Goal: Complete application form

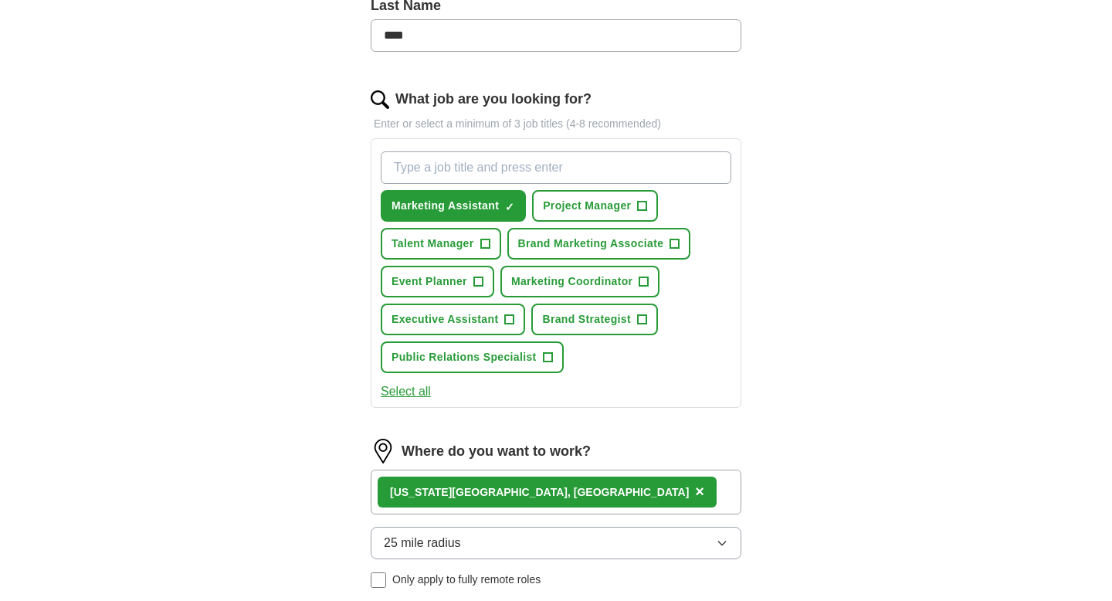
scroll to position [539, 0]
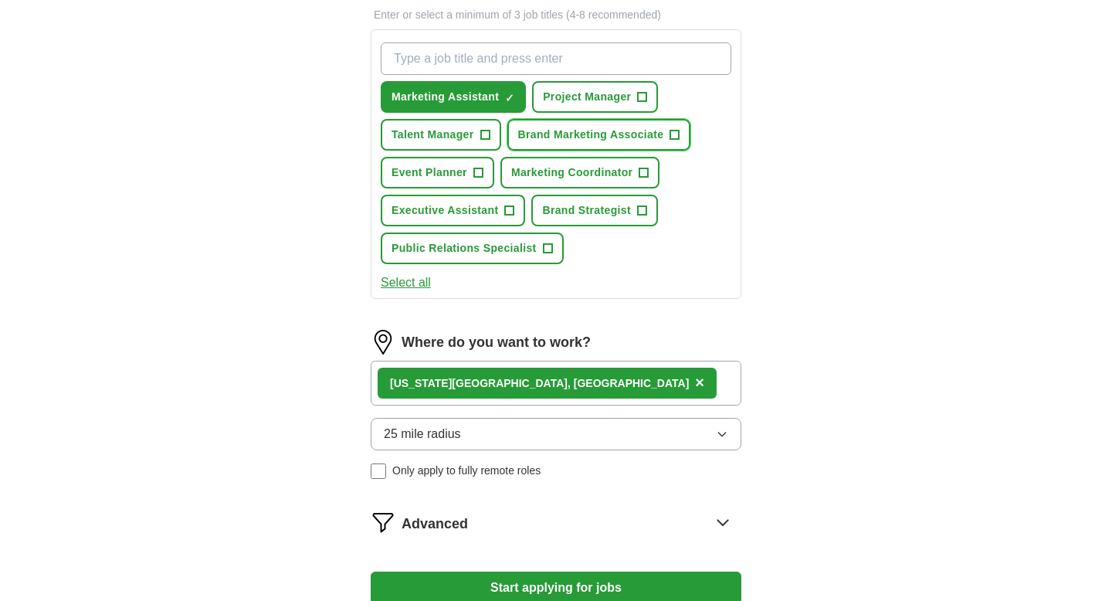
click at [562, 129] on span "Brand Marketing Associate" at bounding box center [591, 135] width 146 height 16
click at [545, 171] on span "Marketing Coordinator" at bounding box center [571, 173] width 121 height 16
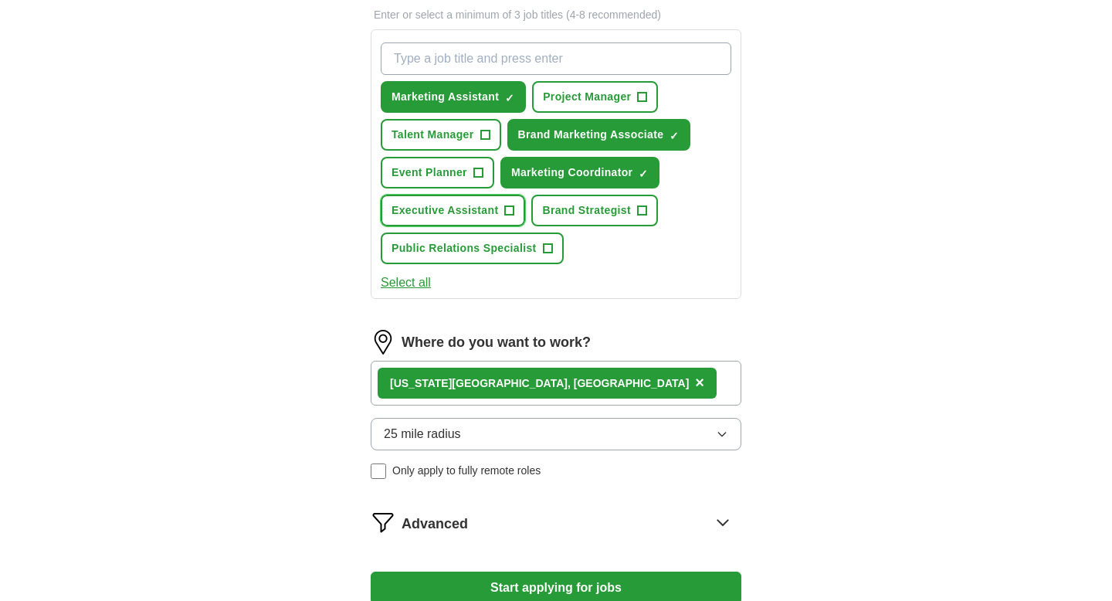
click at [494, 213] on span "Executive Assistant" at bounding box center [445, 210] width 107 height 16
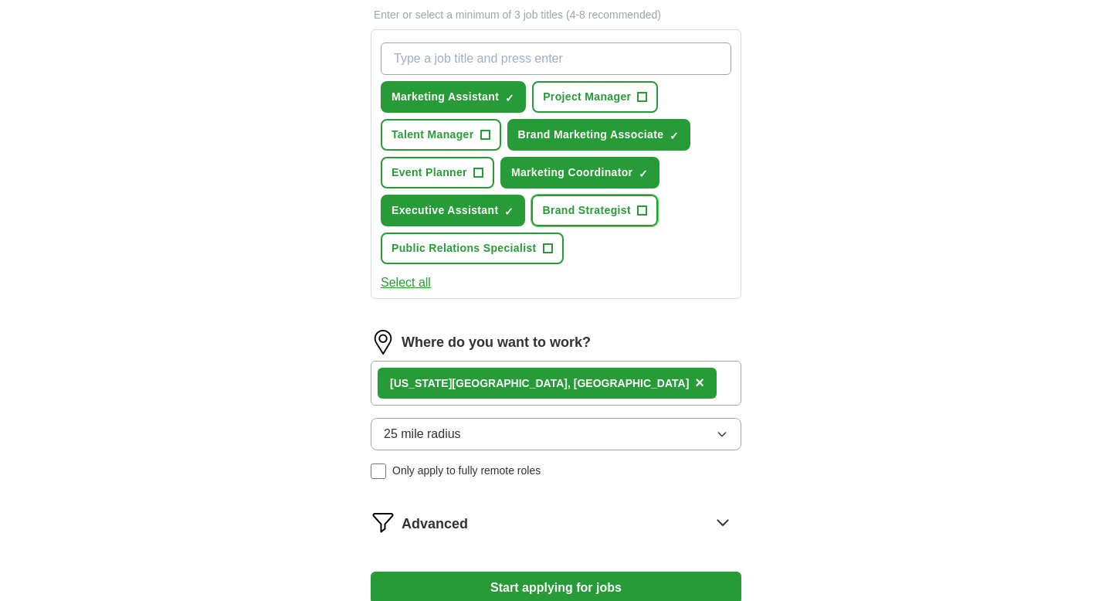
click at [562, 212] on span "Brand Strategist" at bounding box center [586, 210] width 89 height 16
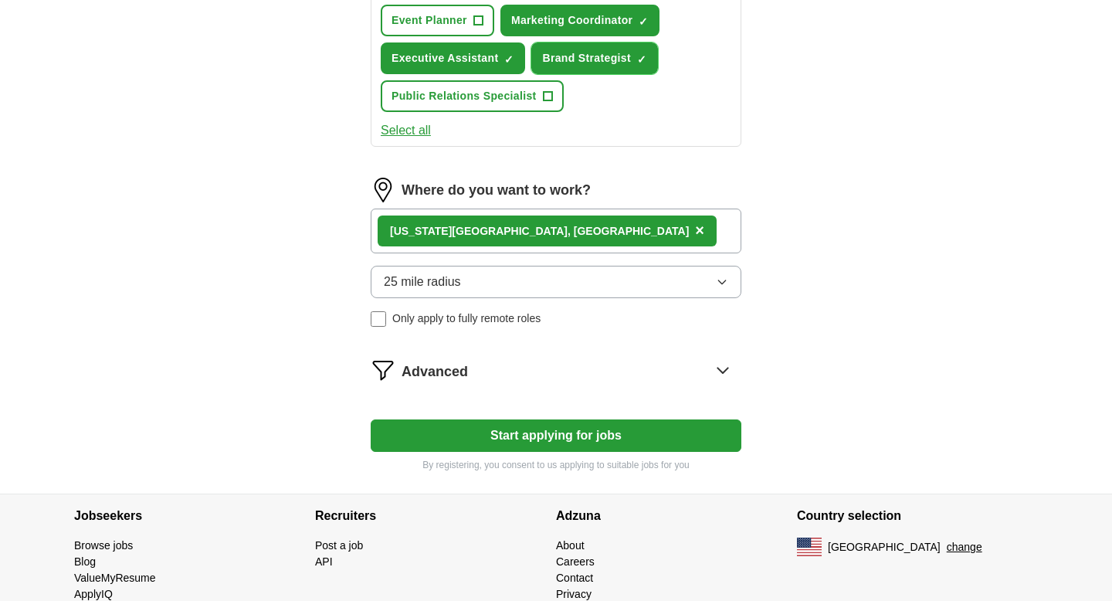
scroll to position [740, 0]
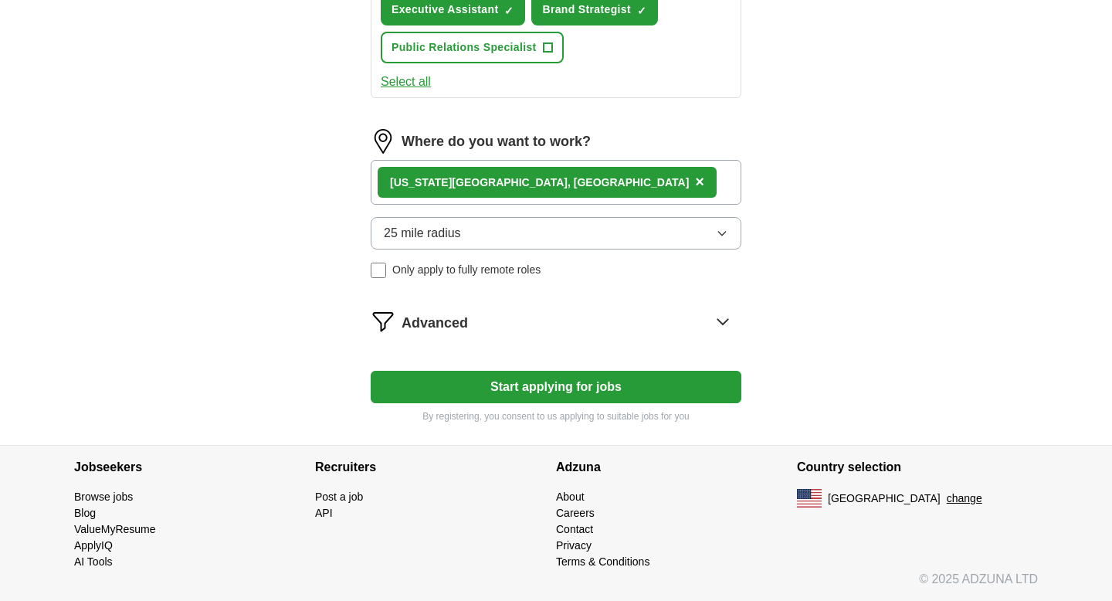
click at [602, 385] on button "Start applying for jobs" at bounding box center [556, 387] width 371 height 32
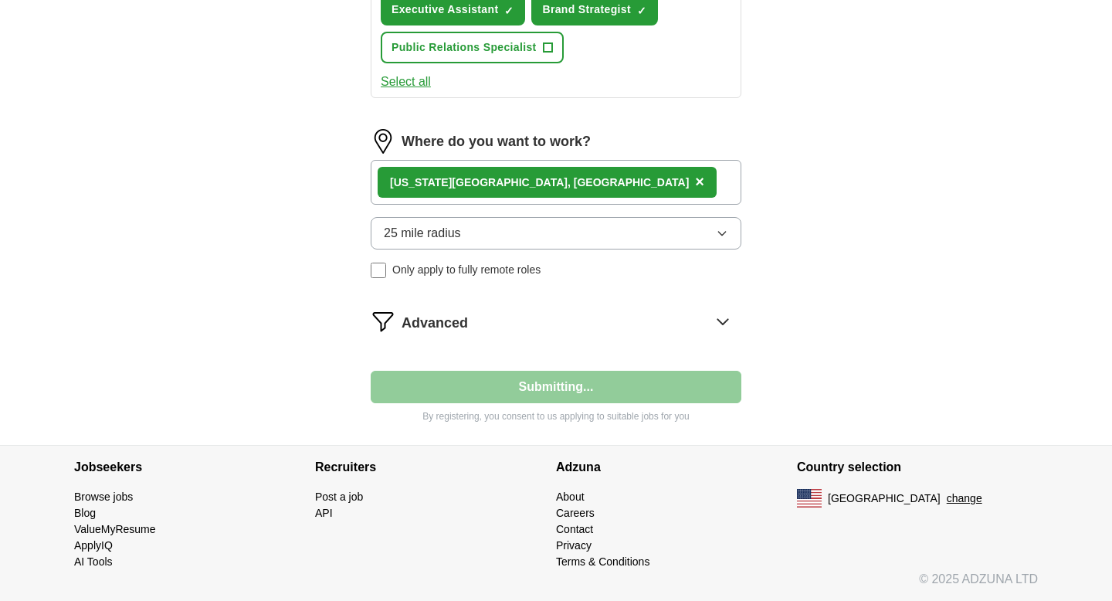
select select "**"
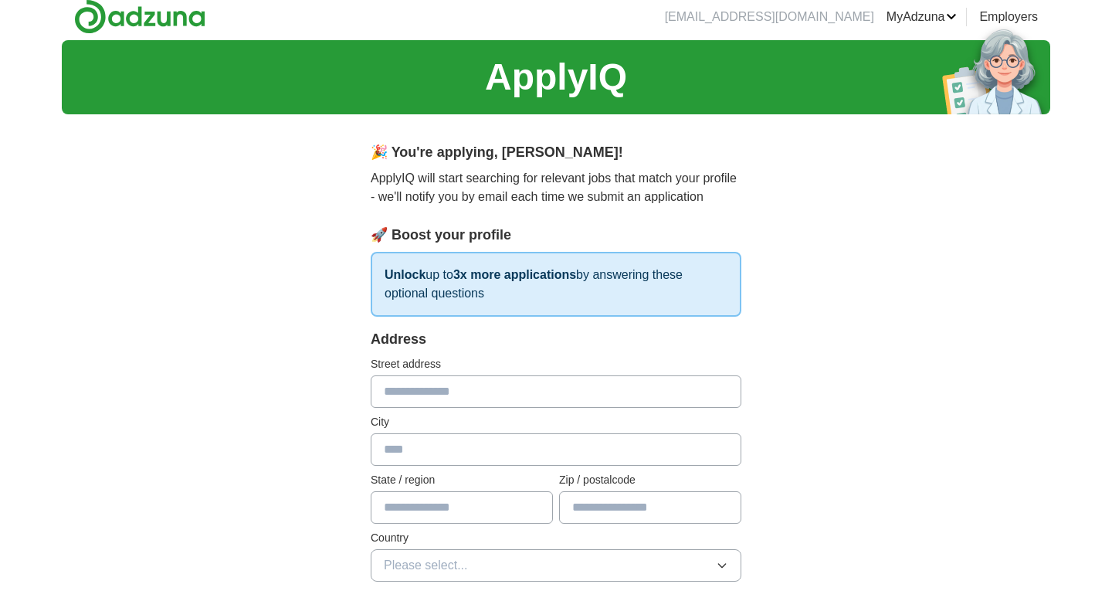
scroll to position [0, 0]
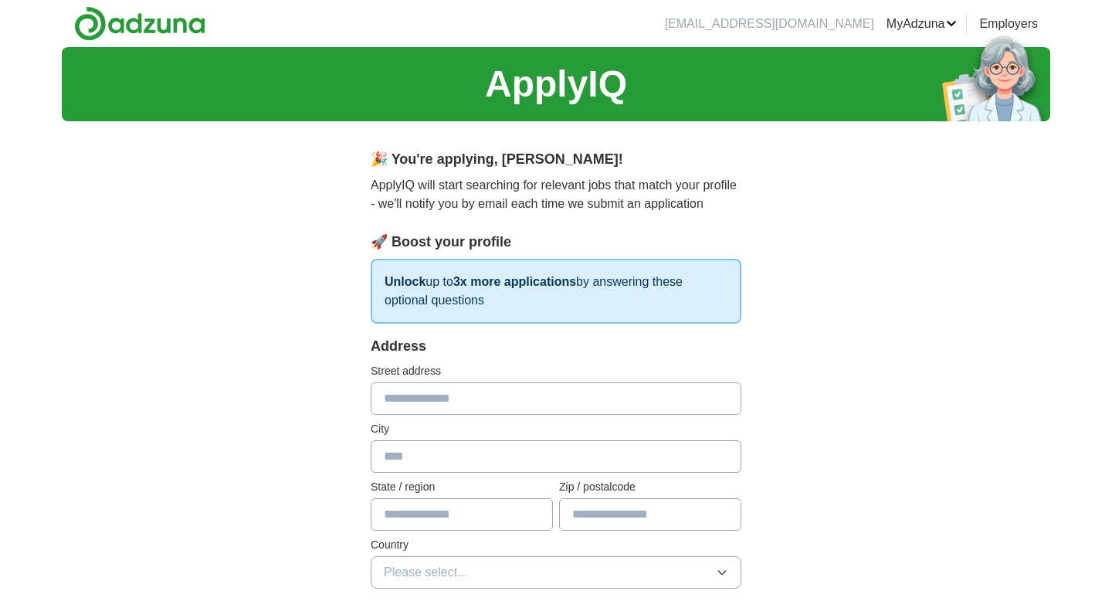
click at [596, 417] on div "Address Street address City State / region Zip / postalcode Country Please sele…" at bounding box center [556, 471] width 371 height 271
click at [561, 400] on input "text" at bounding box center [556, 398] width 371 height 32
type input "**********"
type input "********"
type input "**"
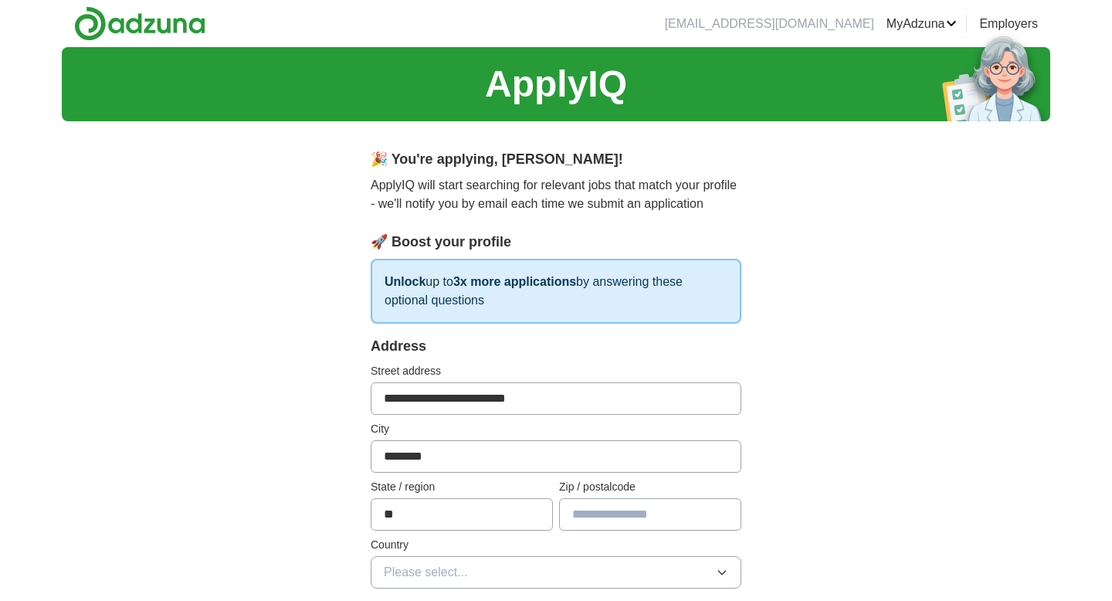
type input "*****"
type input "**********"
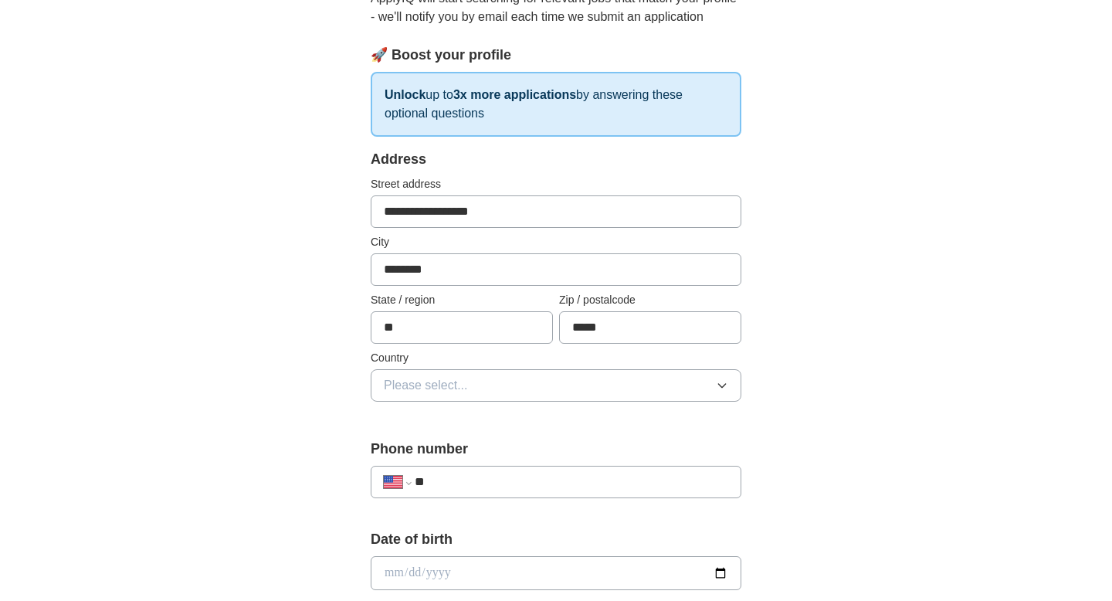
scroll to position [297, 0]
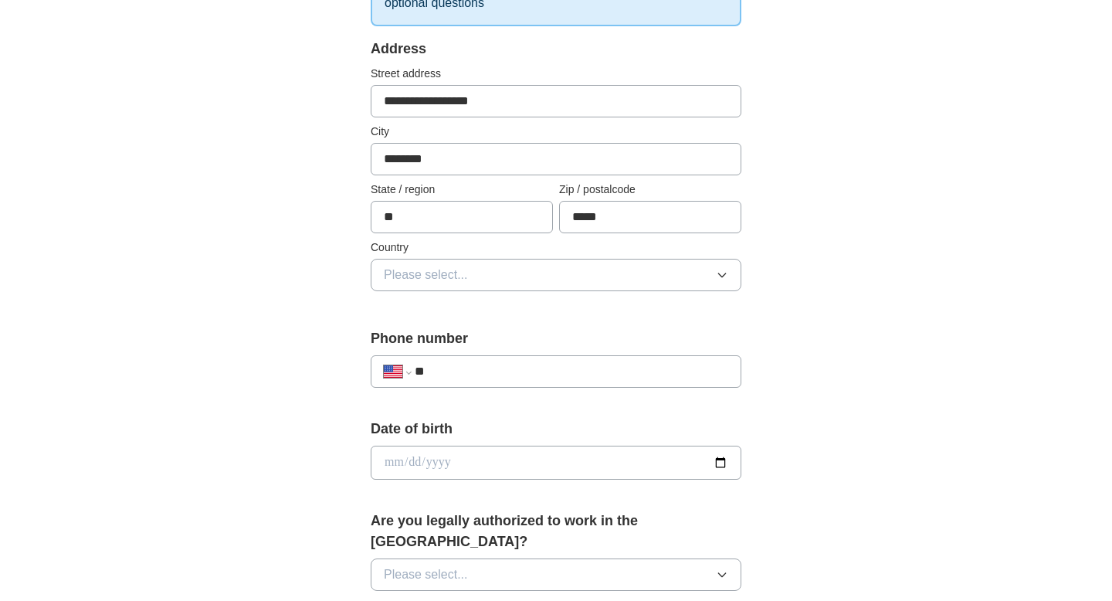
click at [551, 265] on button "Please select..." at bounding box center [556, 275] width 371 height 32
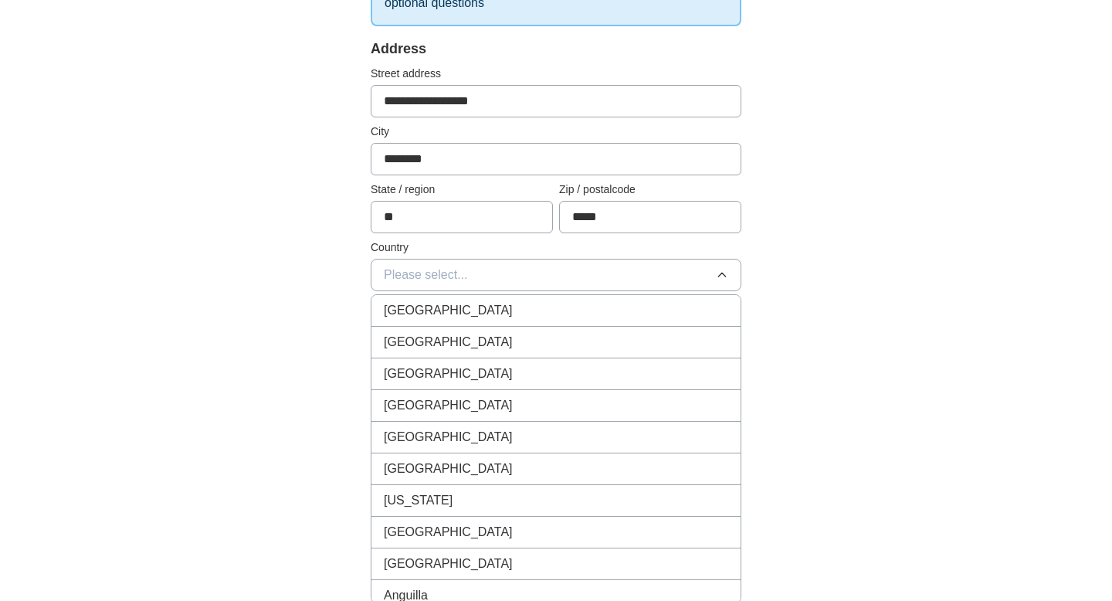
click at [537, 330] on li "[GEOGRAPHIC_DATA]" at bounding box center [556, 343] width 369 height 32
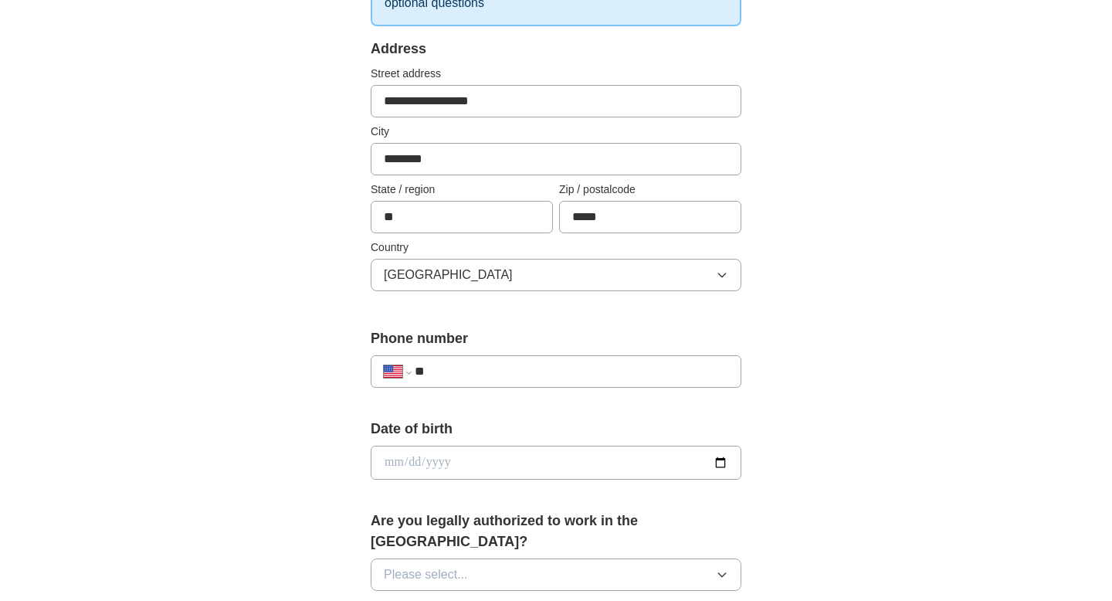
click at [559, 365] on input "**" at bounding box center [572, 371] width 314 height 19
type input "**********"
click at [599, 467] on input "date" at bounding box center [556, 463] width 371 height 34
type input "**********"
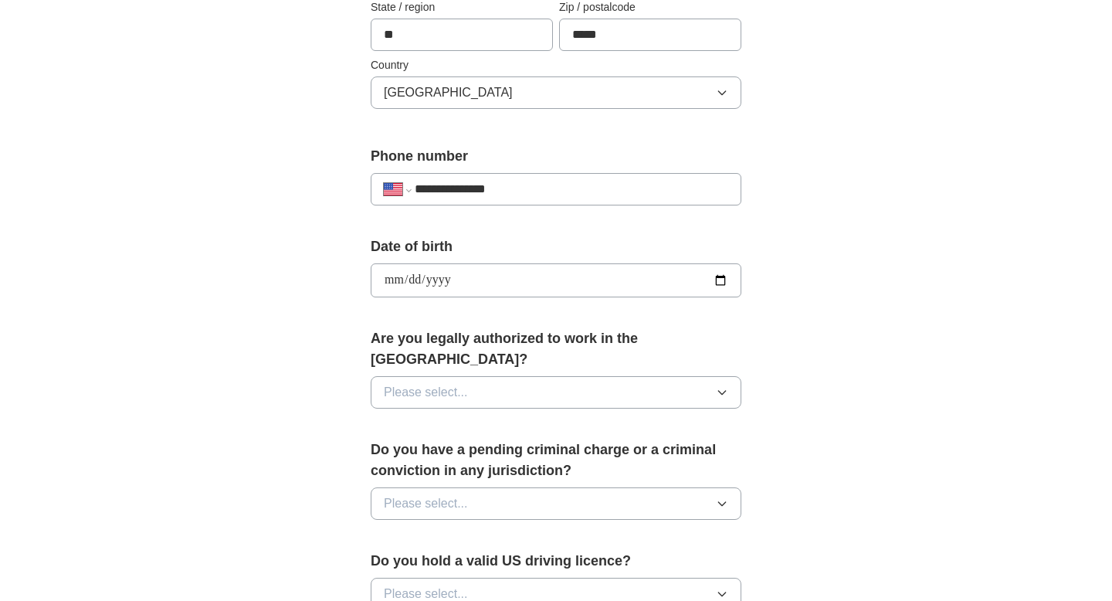
scroll to position [490, 0]
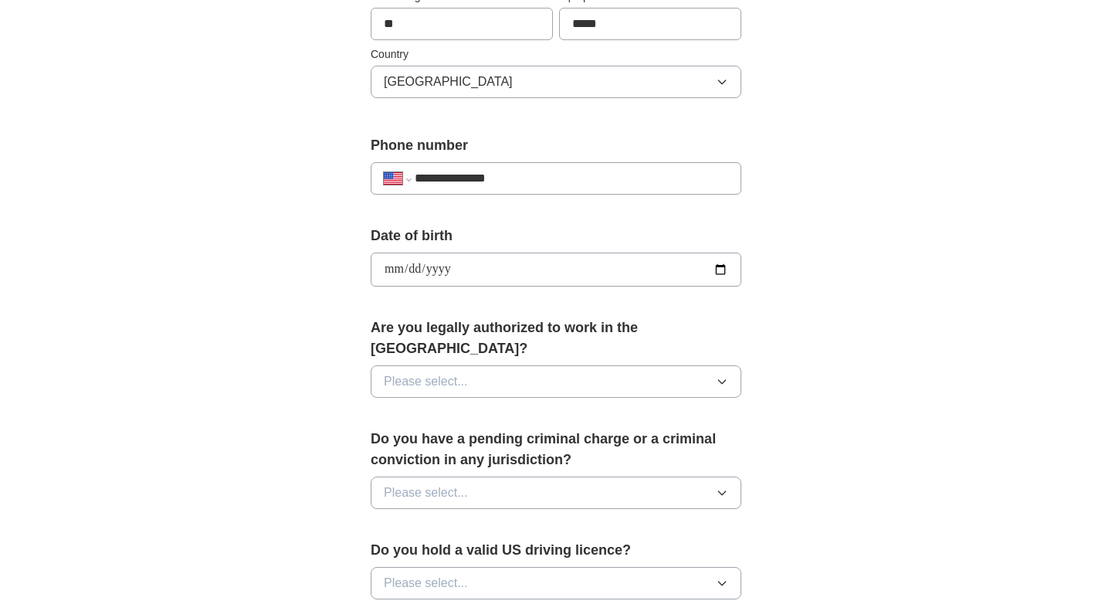
click at [633, 365] on button "Please select..." at bounding box center [556, 381] width 371 height 32
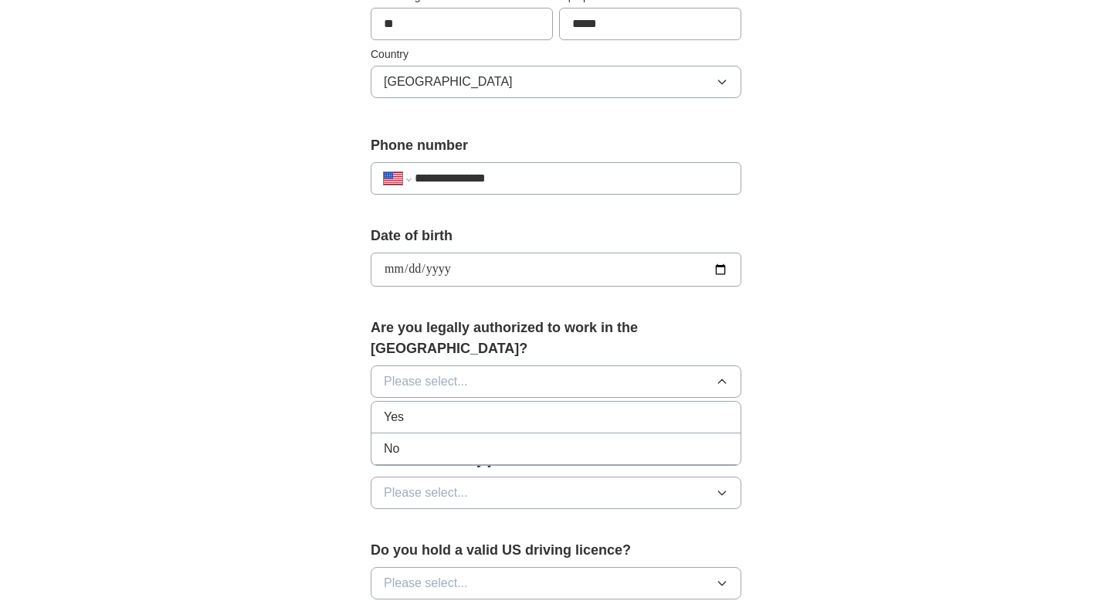
click at [583, 411] on li "Yes" at bounding box center [556, 418] width 369 height 32
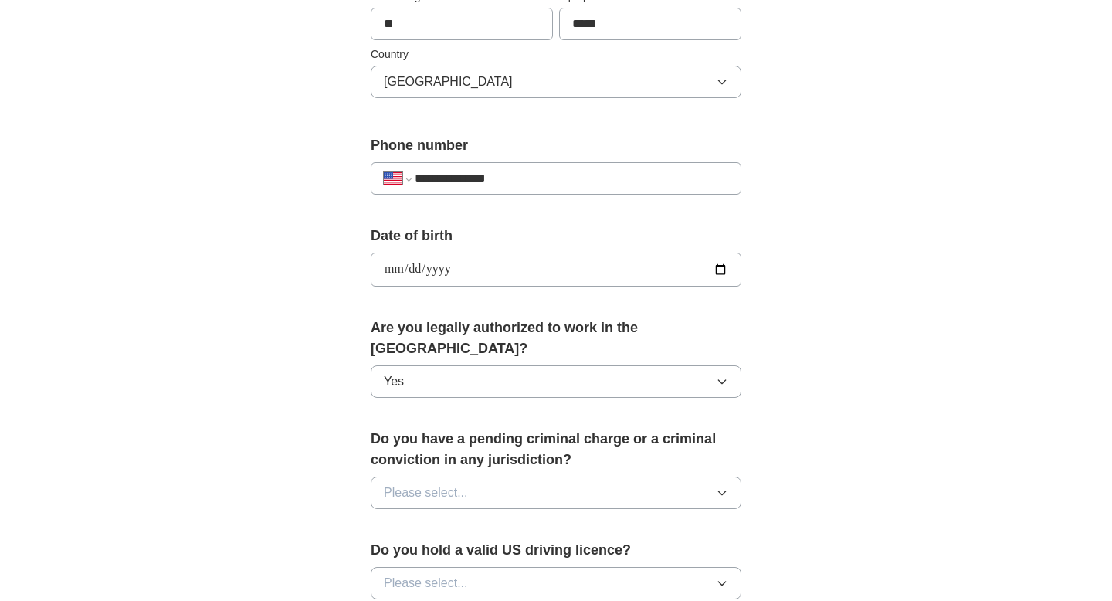
click at [583, 477] on button "Please select..." at bounding box center [556, 493] width 371 height 32
click at [566, 551] on div "No" at bounding box center [556, 560] width 344 height 19
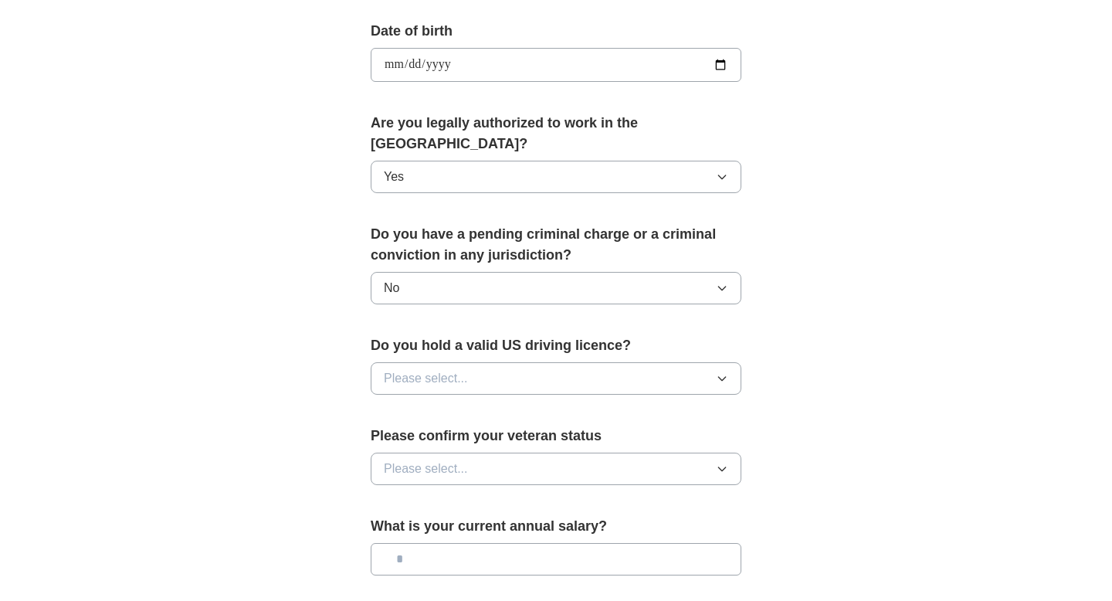
scroll to position [697, 0]
click at [649, 460] on button "Please select..." at bounding box center [556, 467] width 371 height 32
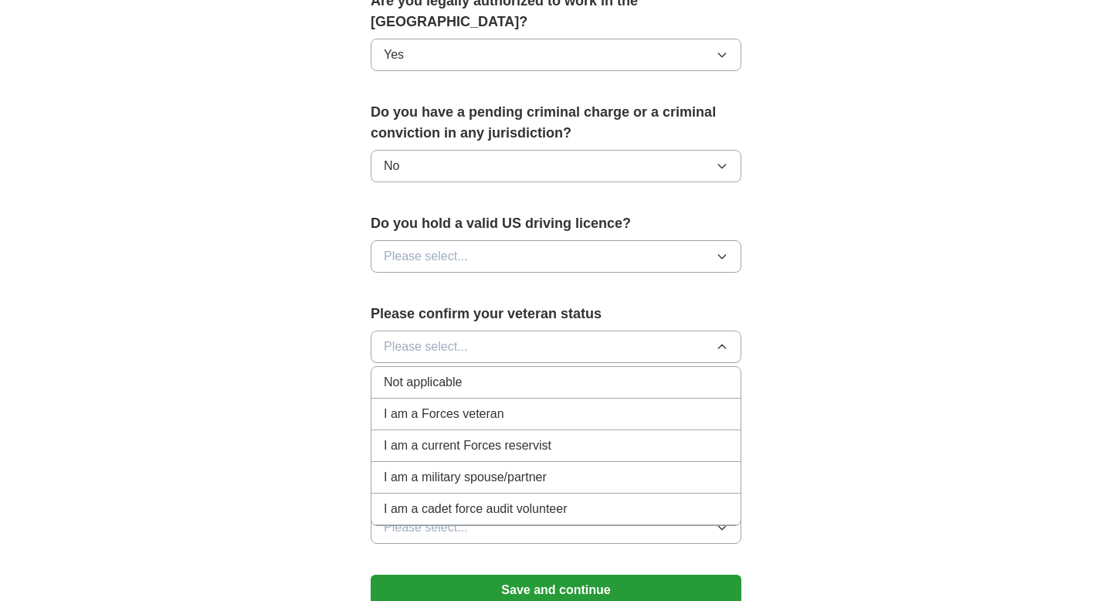
scroll to position [828, 0]
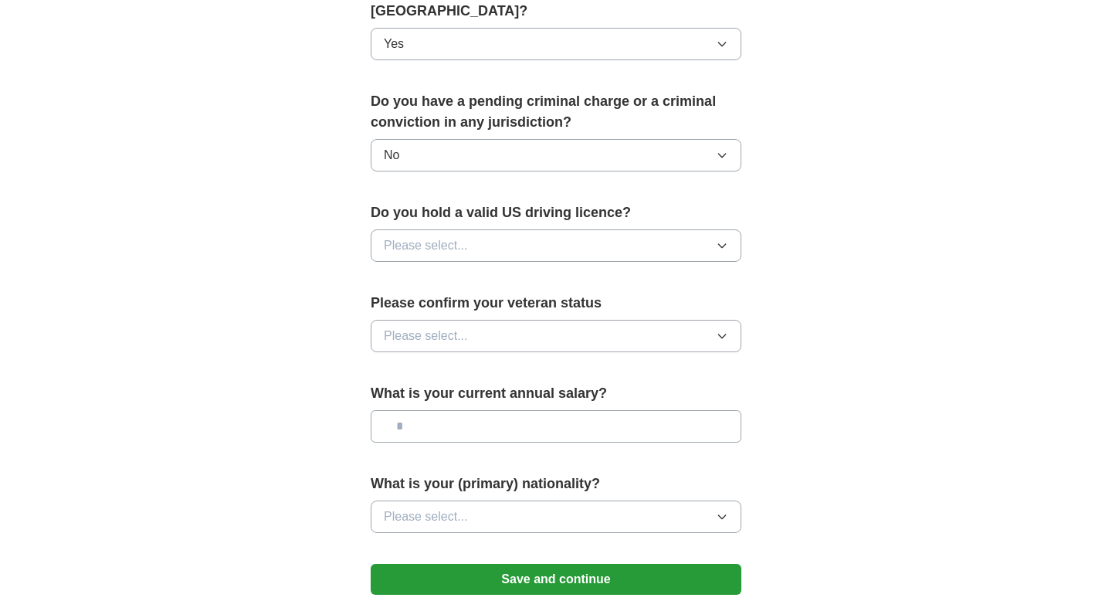
click at [669, 410] on input "text" at bounding box center [556, 426] width 371 height 32
click at [655, 500] on button "Please select..." at bounding box center [556, 516] width 371 height 32
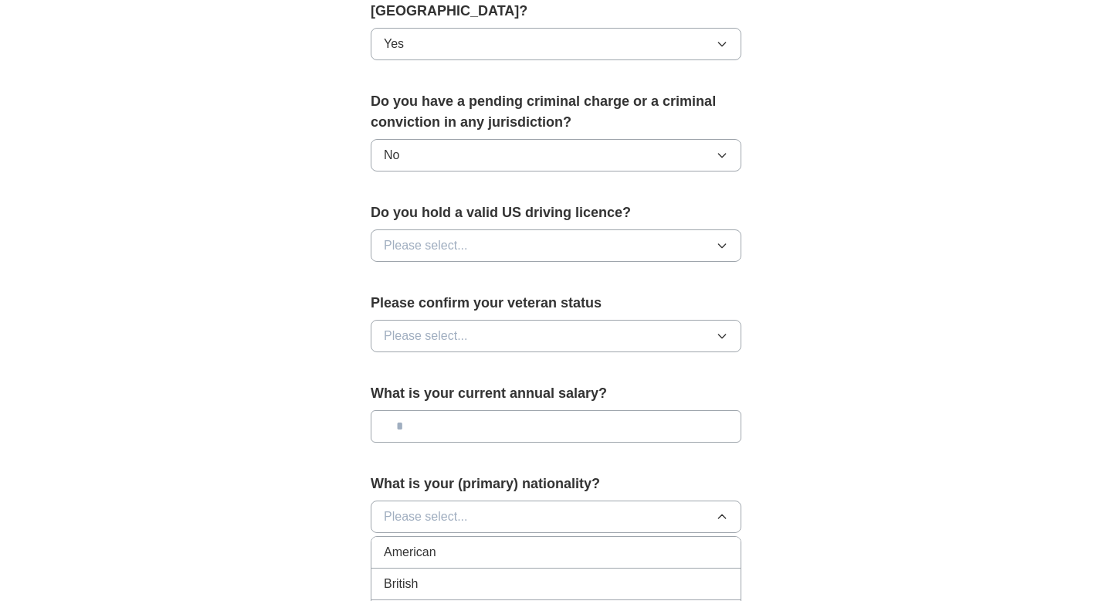
click at [635, 543] on div "American" at bounding box center [556, 552] width 344 height 19
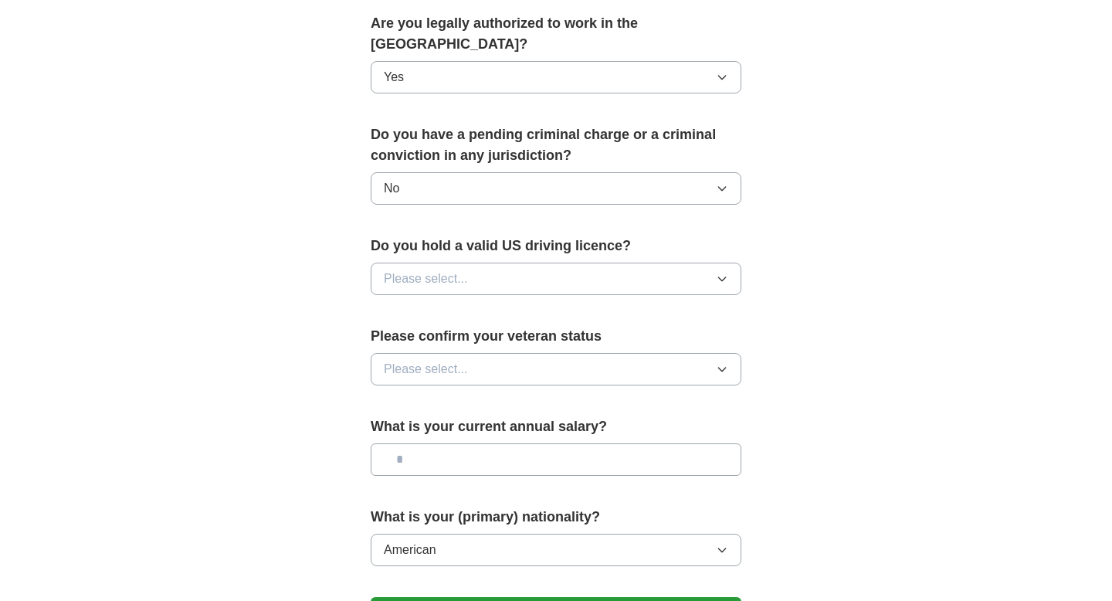
scroll to position [790, 0]
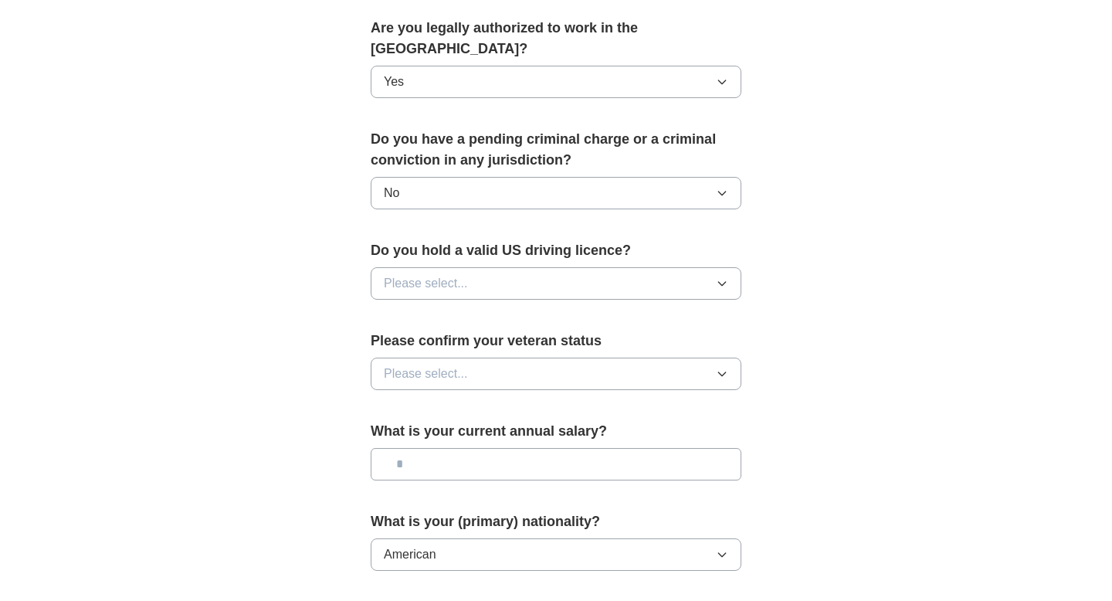
click at [571, 267] on button "Please select..." at bounding box center [556, 283] width 371 height 32
click at [690, 358] on button "Please select..." at bounding box center [556, 374] width 371 height 32
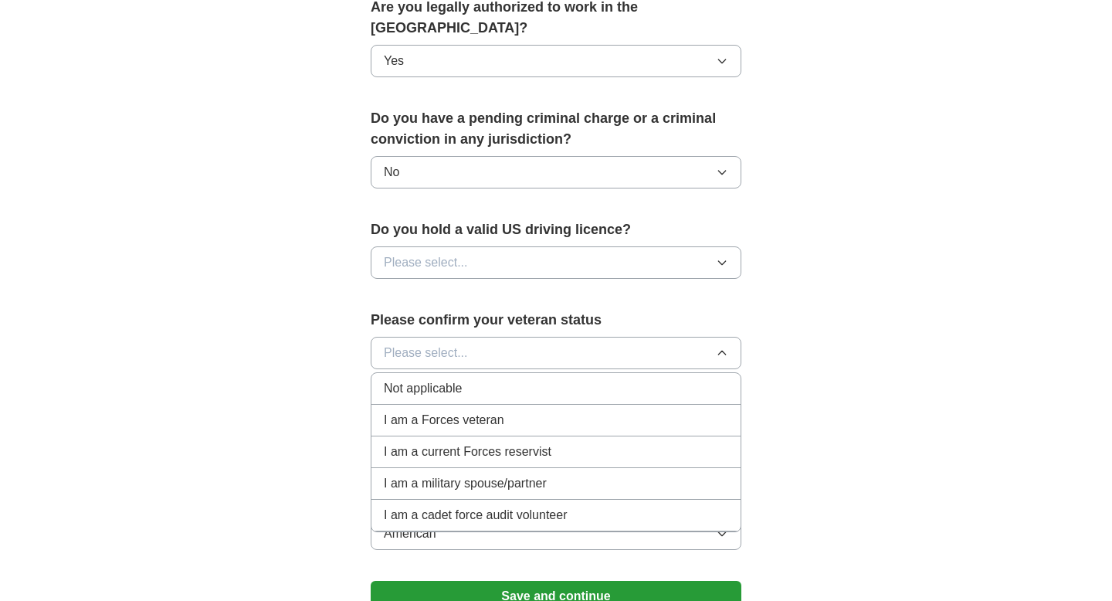
scroll to position [813, 0]
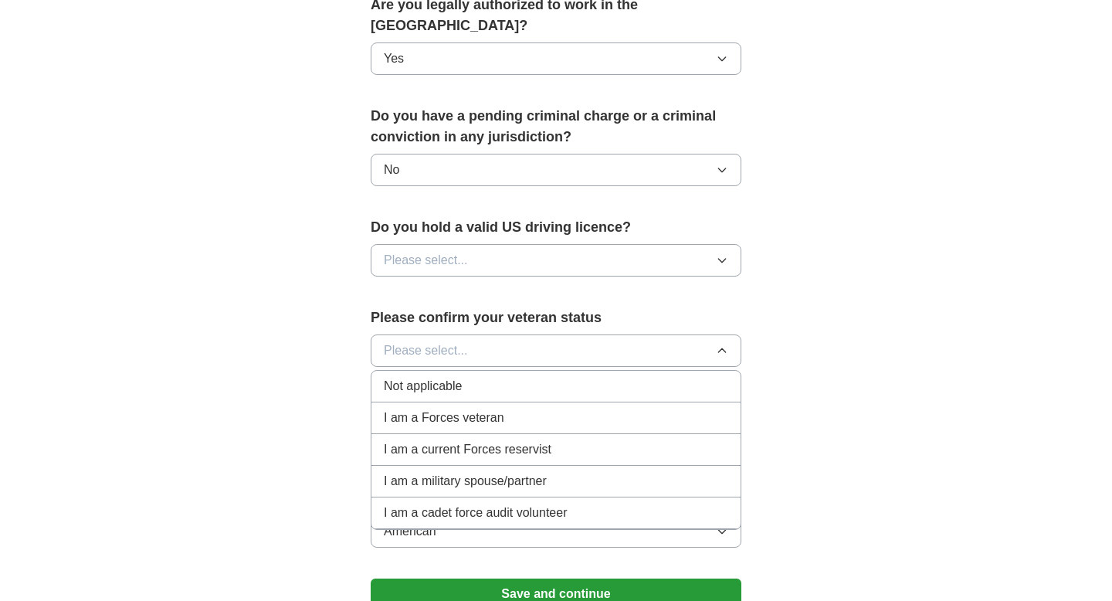
click at [615, 375] on li "Not applicable" at bounding box center [556, 387] width 369 height 32
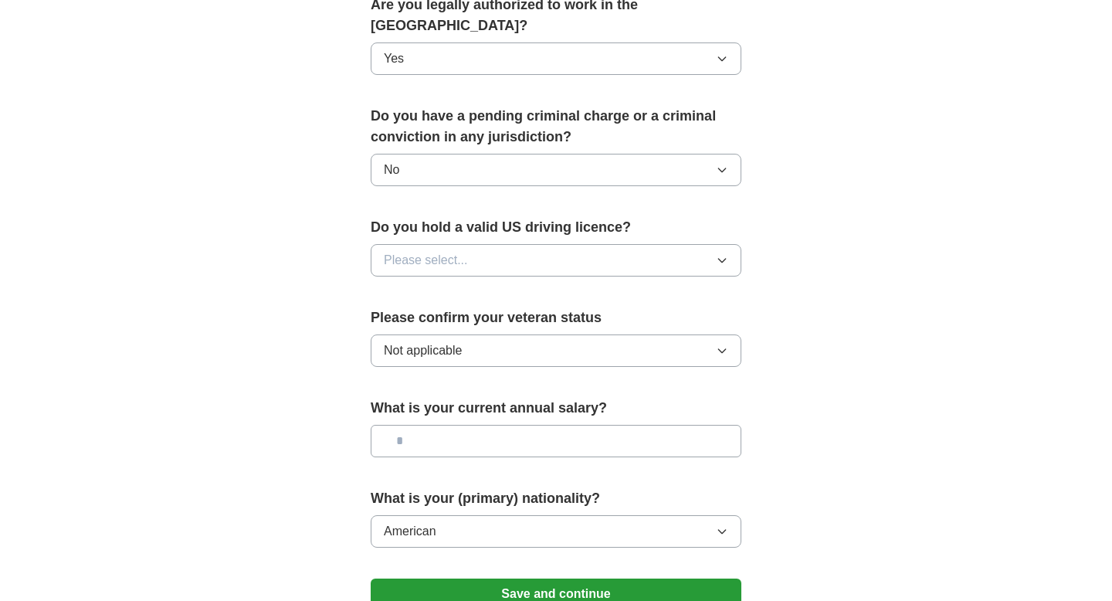
scroll to position [910, 0]
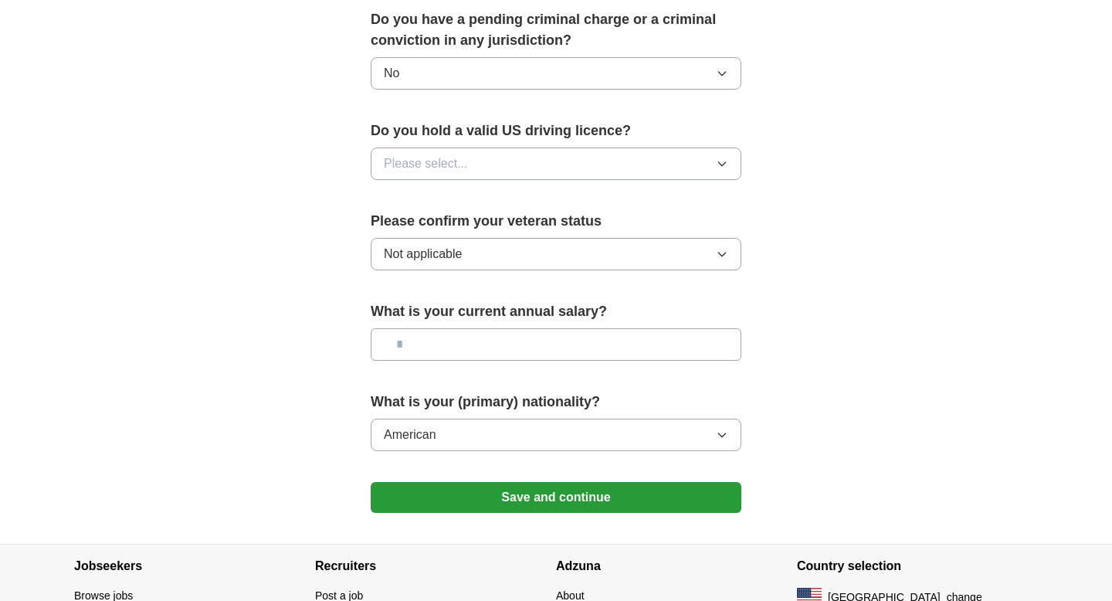
click at [653, 485] on button "Save and continue" at bounding box center [556, 497] width 371 height 31
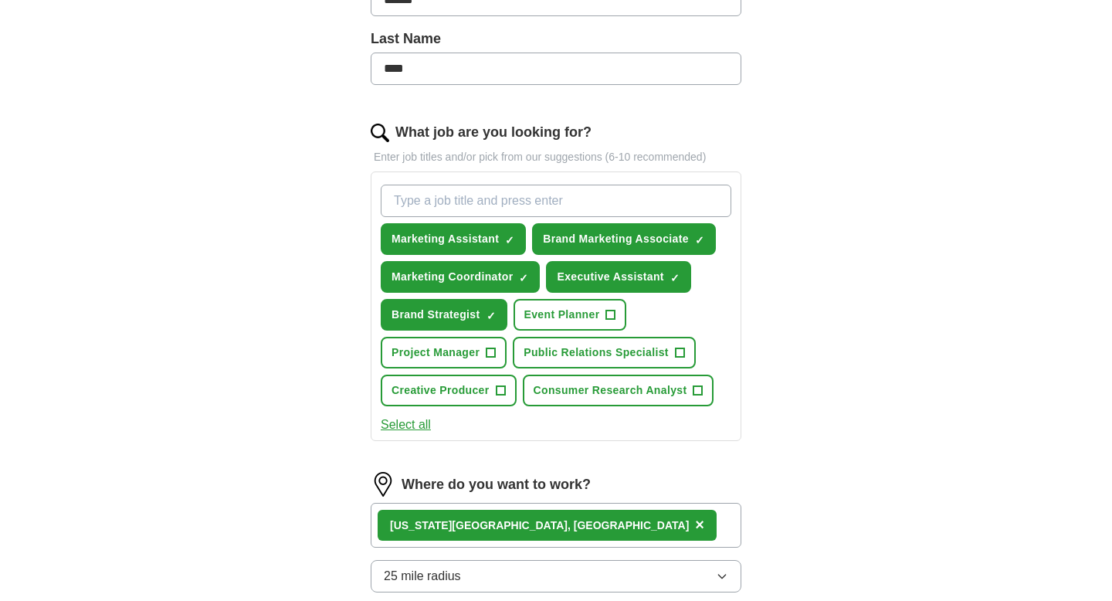
scroll to position [771, 0]
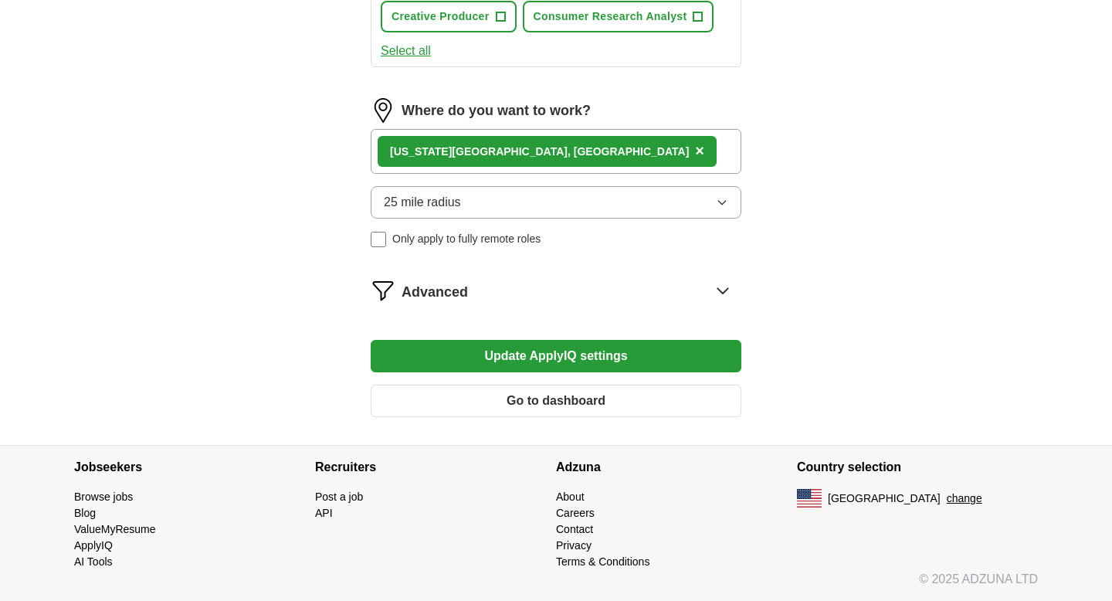
click at [721, 290] on icon at bounding box center [723, 290] width 10 height 5
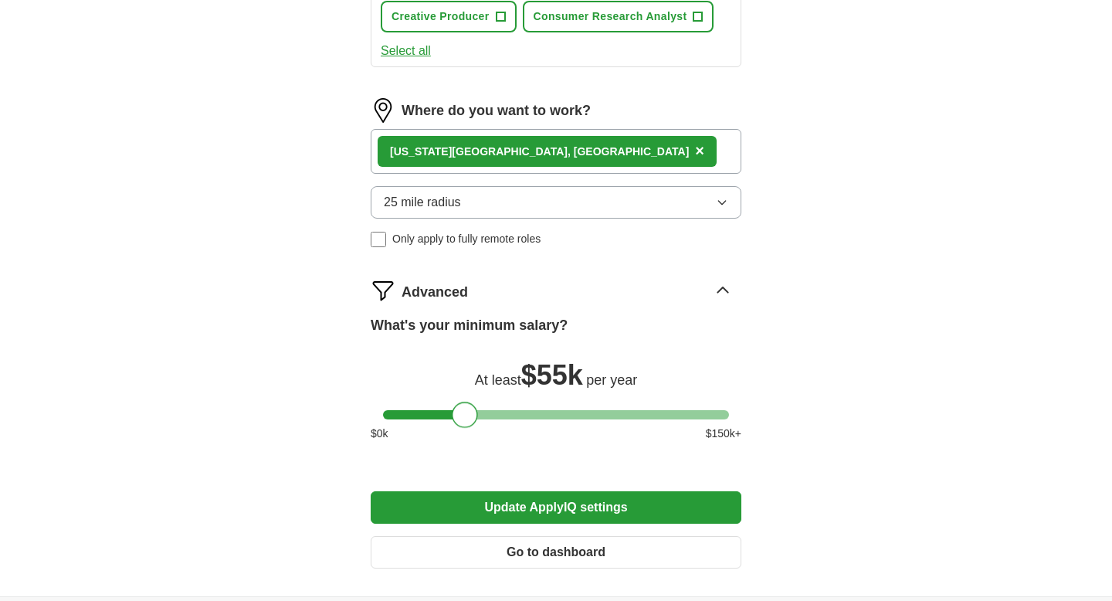
drag, startPoint x: 535, startPoint y: 419, endPoint x: 465, endPoint y: 423, distance: 70.4
click at [465, 423] on div at bounding box center [465, 415] width 26 height 26
click at [582, 513] on button "Update ApplyIQ settings" at bounding box center [556, 507] width 371 height 32
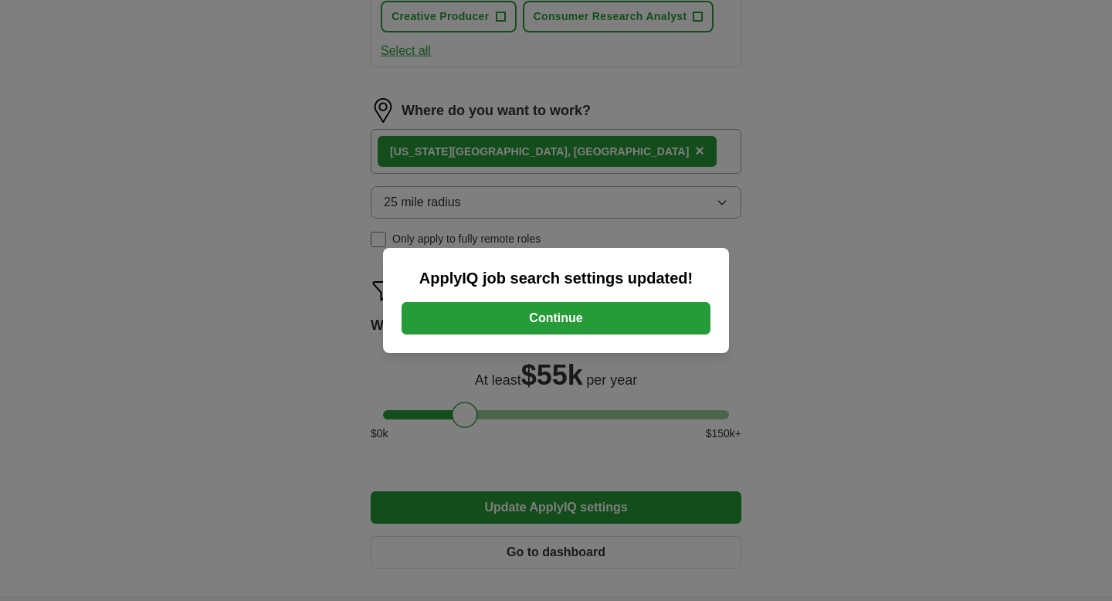
click at [609, 312] on button "Continue" at bounding box center [556, 318] width 309 height 32
